Goal: Check status: Check status

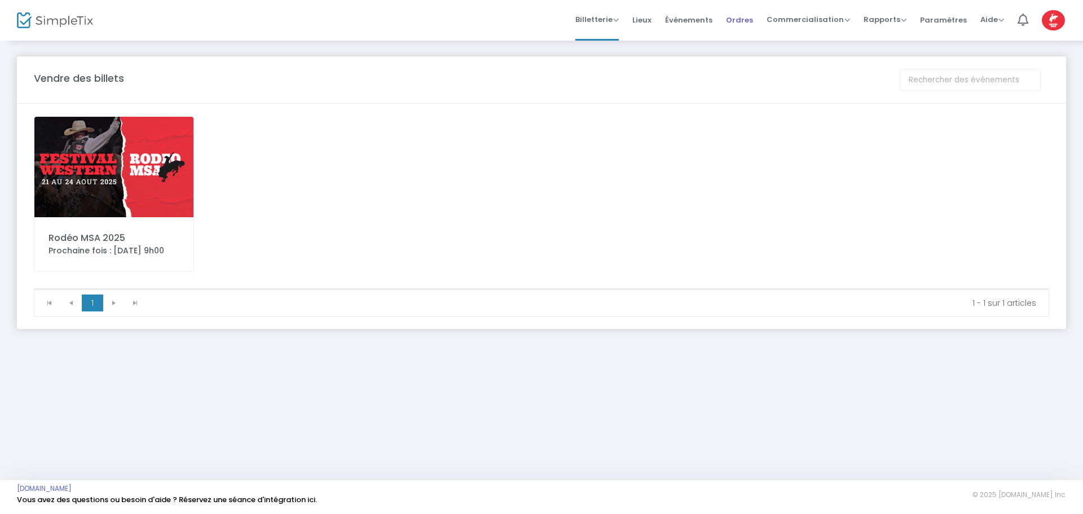
click at [753, 21] on font "Ordres" at bounding box center [739, 19] width 27 height 11
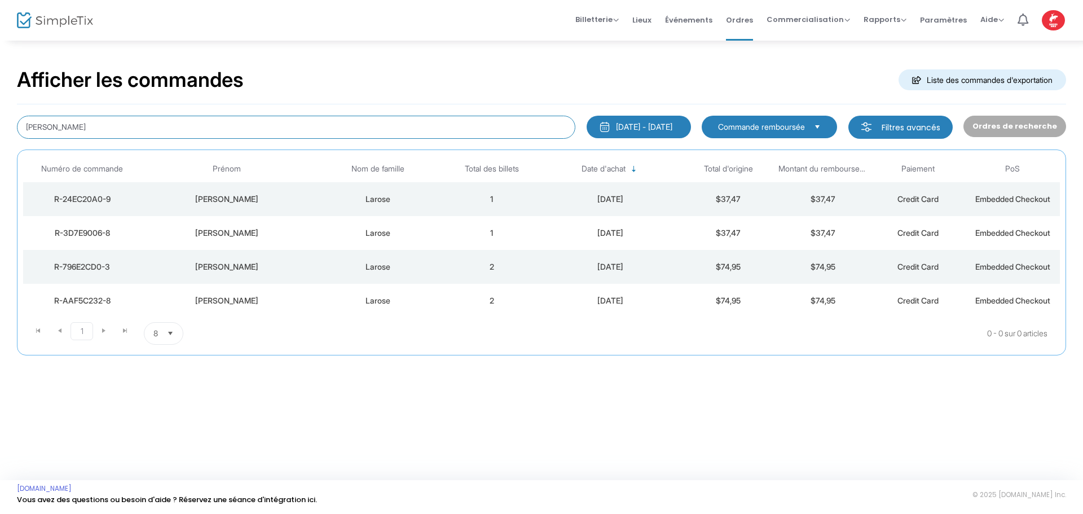
drag, startPoint x: 144, startPoint y: 136, endPoint x: 0, endPoint y: 101, distance: 148.4
click at [0, 101] on div "Afficher les commandes Liste des commandes d'exportation [PERSON_NAME] [DATE] -…" at bounding box center [541, 216] width 1083 height 355
type input "g"
type input "mega gestion"
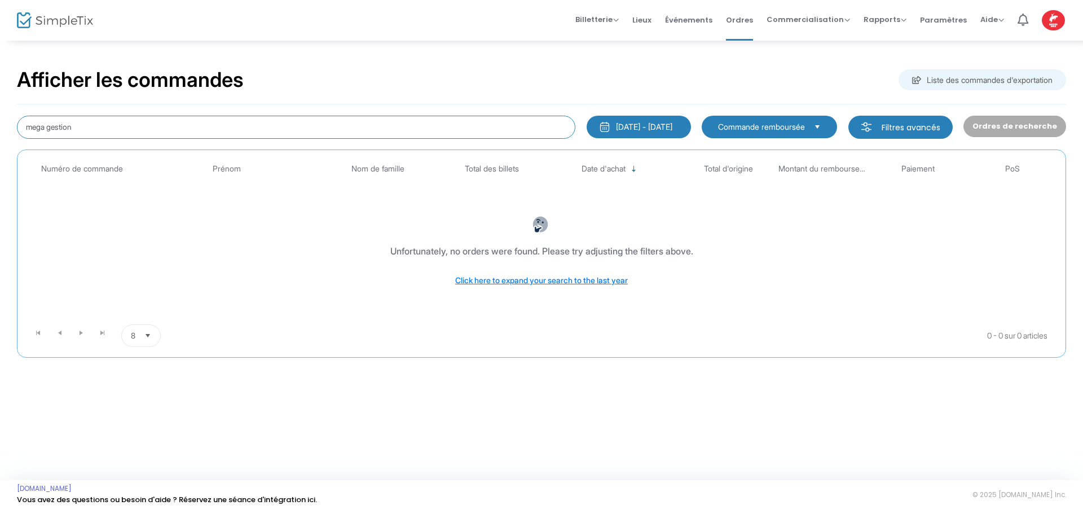
drag, startPoint x: 92, startPoint y: 125, endPoint x: 0, endPoint y: 140, distance: 93.8
click at [0, 140] on div "Afficher les commandes Liste des commandes d'exportation mega gestion [DATE] - …" at bounding box center [541, 217] width 1083 height 357
type input "M"
drag, startPoint x: 129, startPoint y: 120, endPoint x: 5, endPoint y: 118, distance: 124.1
click at [5, 118] on div "Afficher les commandes Liste des commandes d'exportation [PERSON_NAME] [DATE] -…" at bounding box center [541, 217] width 1083 height 357
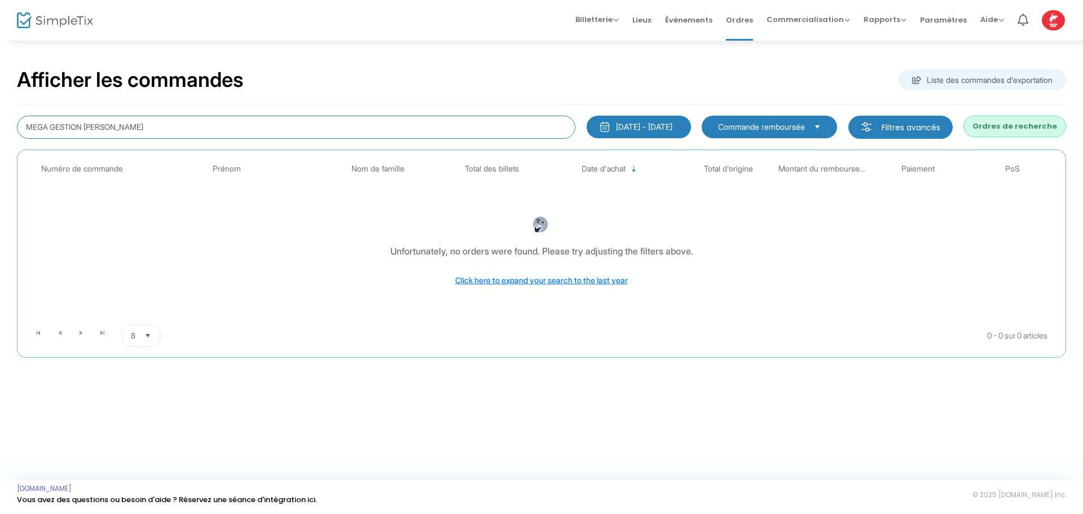
type input "MEGA GESTION [PERSON_NAME]"
click at [1019, 126] on font "Ordres de recherche" at bounding box center [1014, 126] width 85 height 11
